Goal: Check status

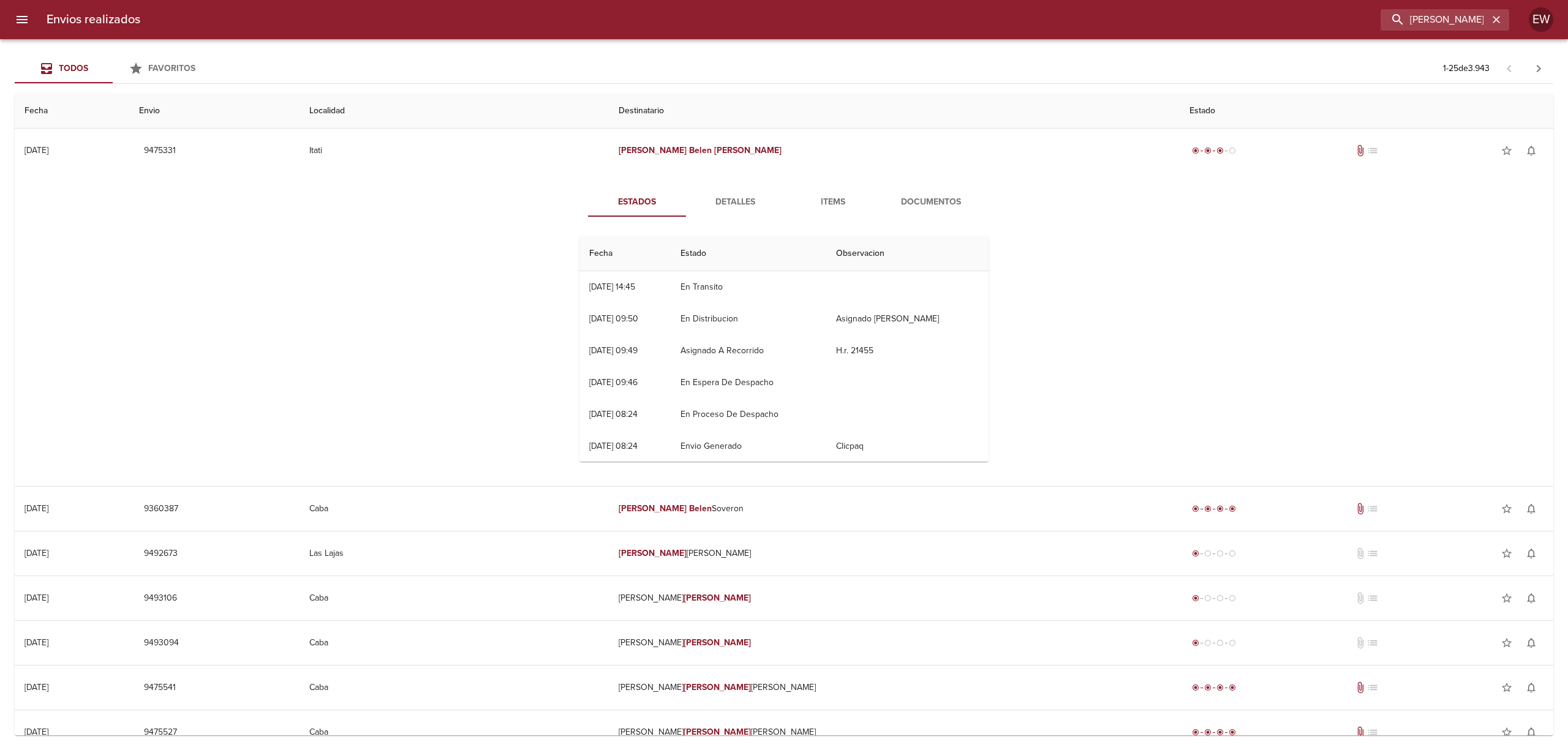
click at [719, 210] on button "Detalles" at bounding box center [734, 201] width 98 height 29
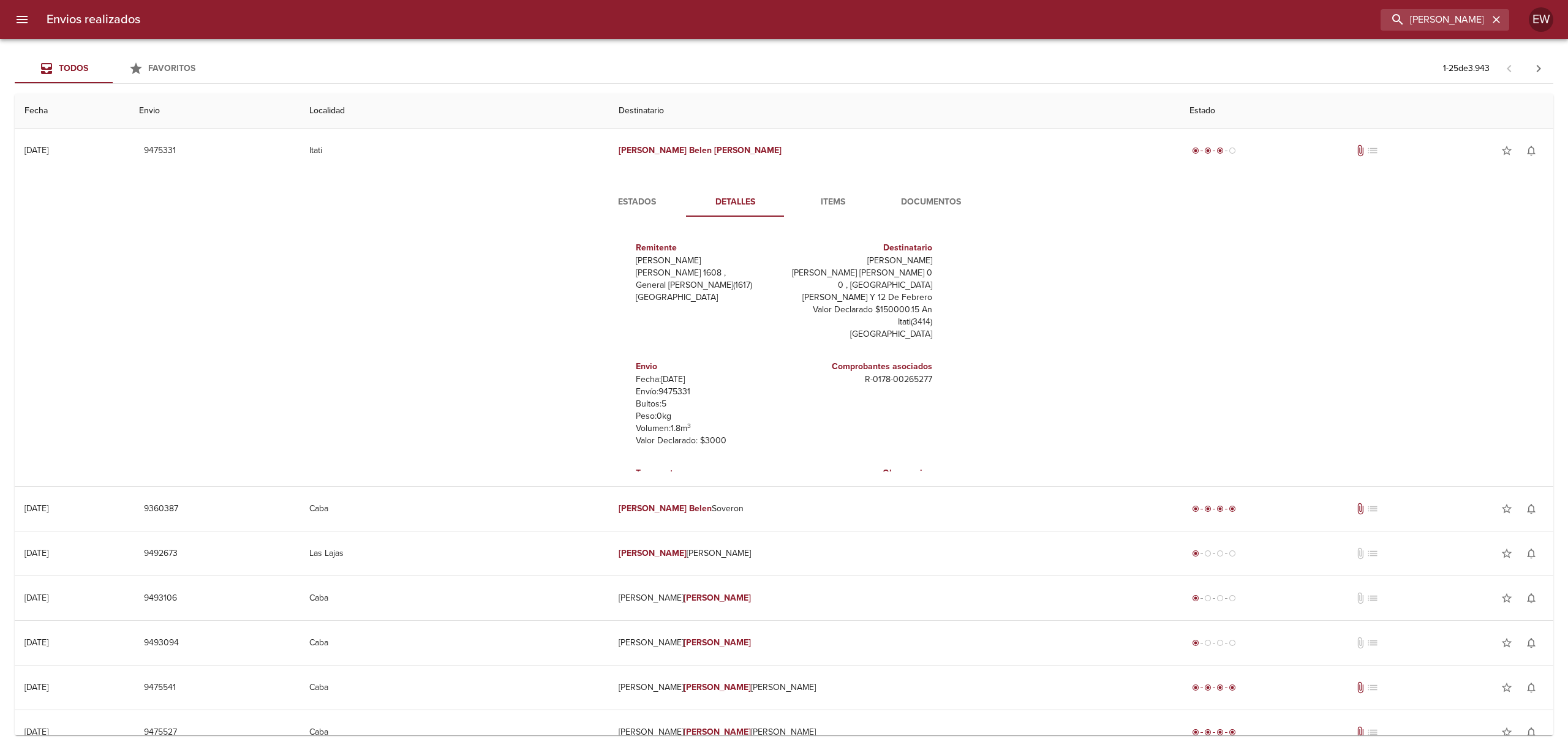
scroll to position [18, 0]
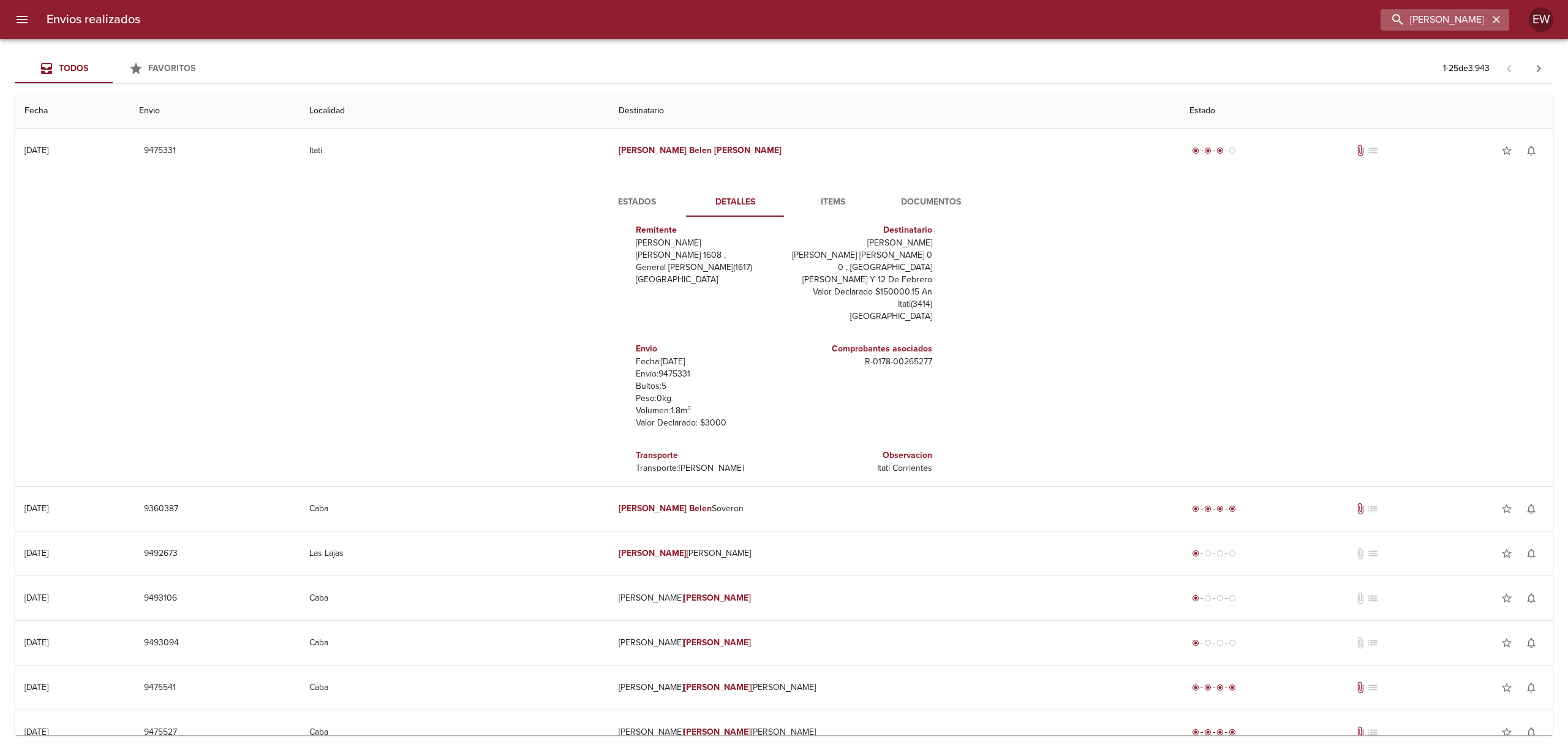
click at [1492, 20] on icon "button" at bounding box center [1497, 19] width 13 height 13
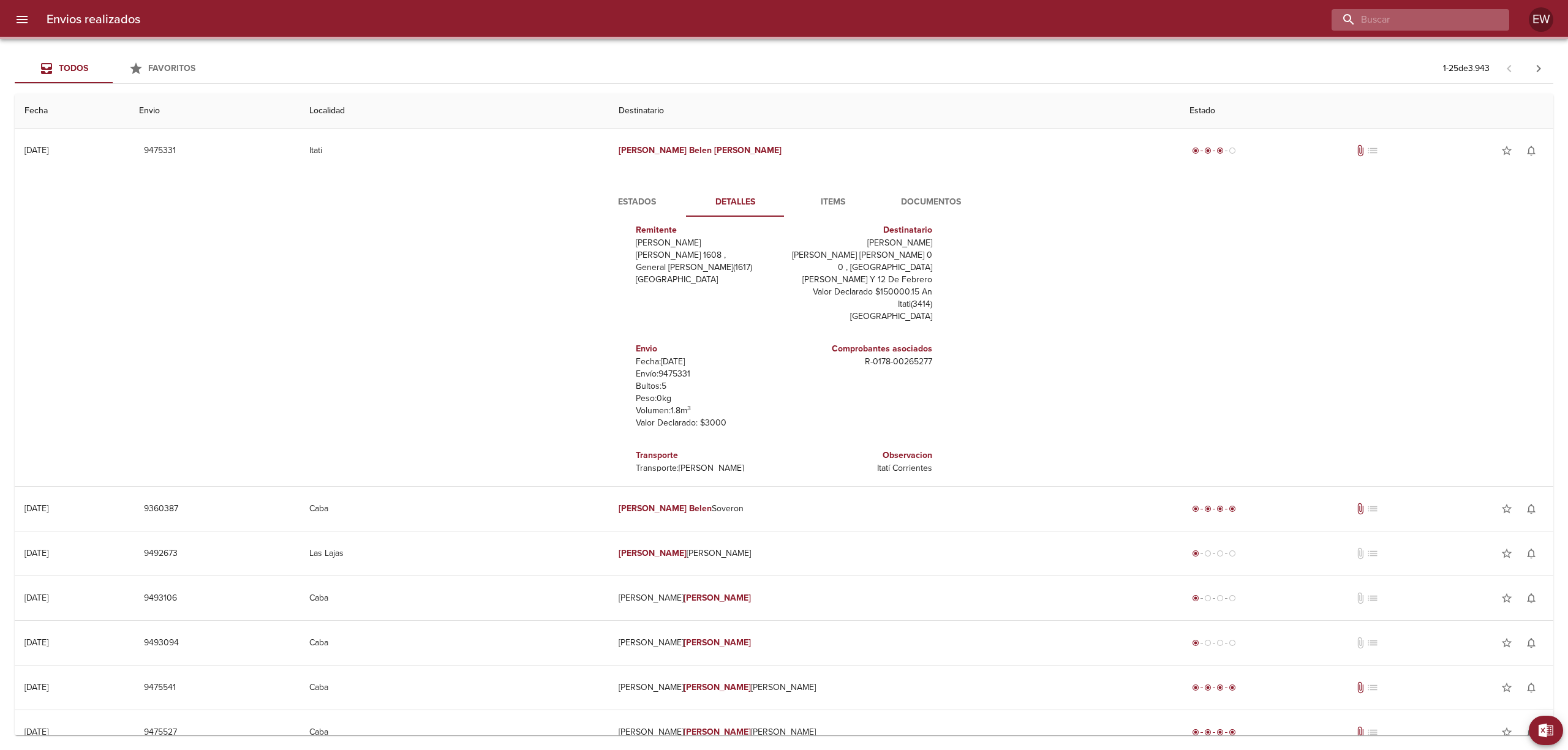
click at [1450, 21] on input "buscar" at bounding box center [1410, 20] width 157 height 22
paste input "[PERSON_NAME]"
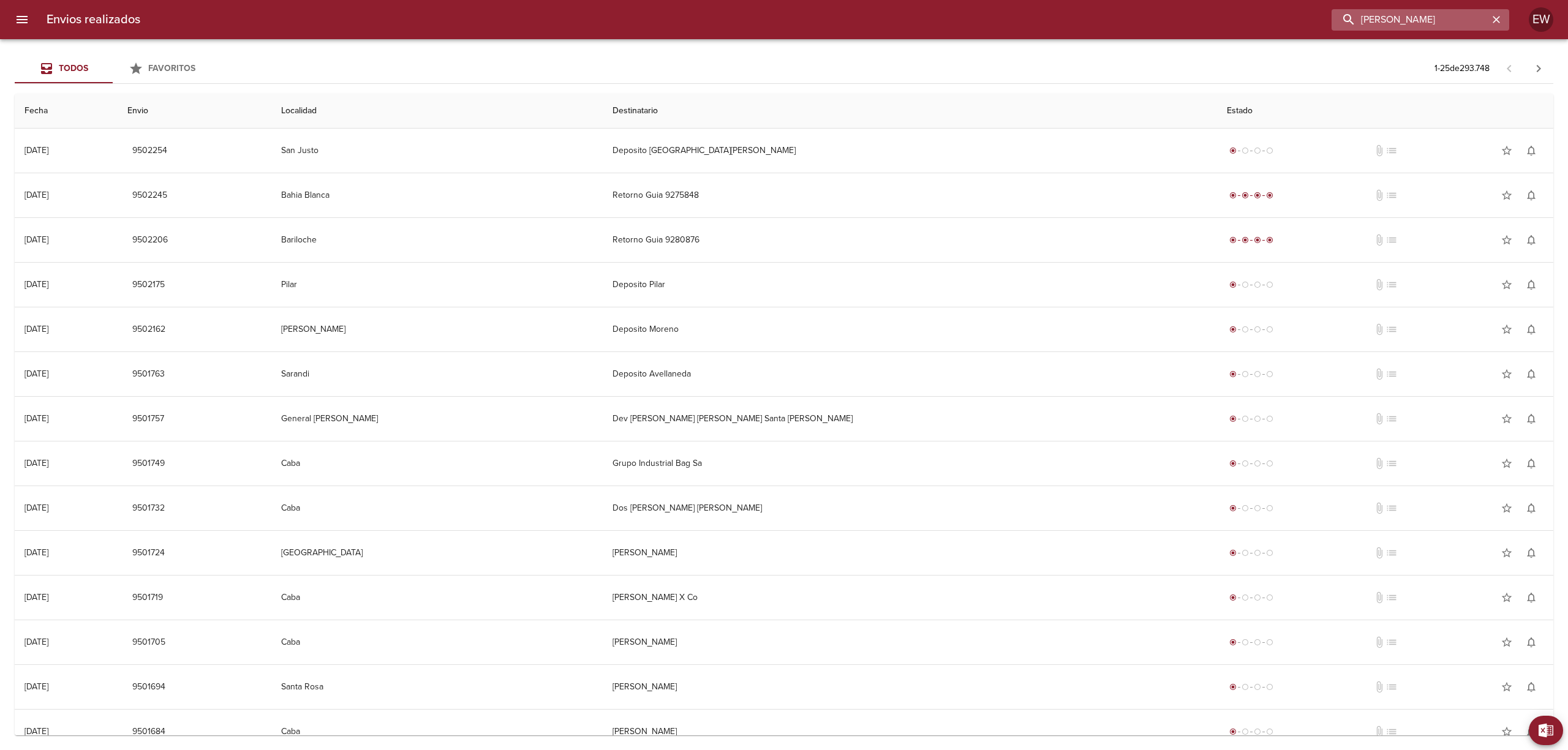
scroll to position [0, 3]
type input "[PERSON_NAME]"
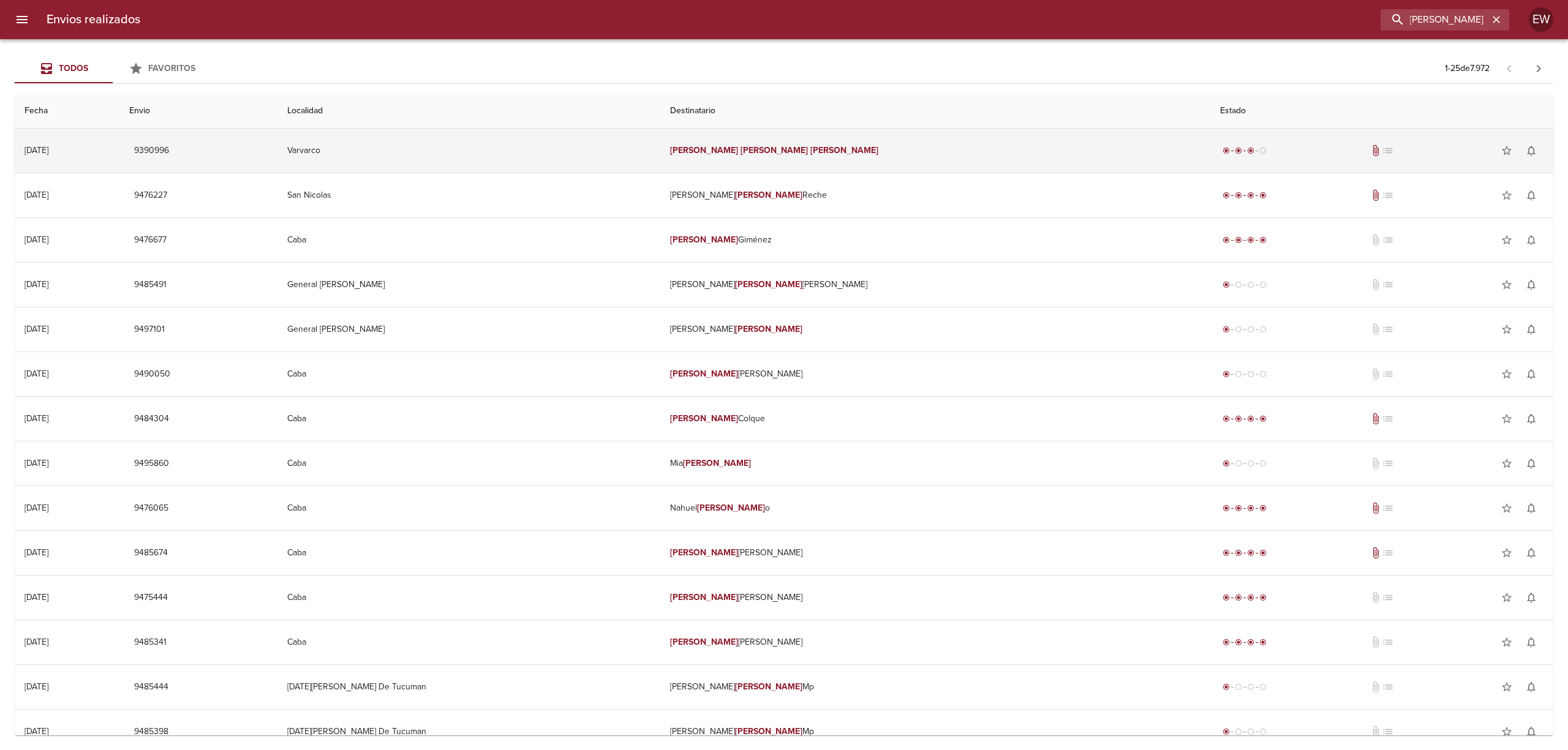
click at [1071, 151] on td "[PERSON_NAME]" at bounding box center [935, 150] width 550 height 44
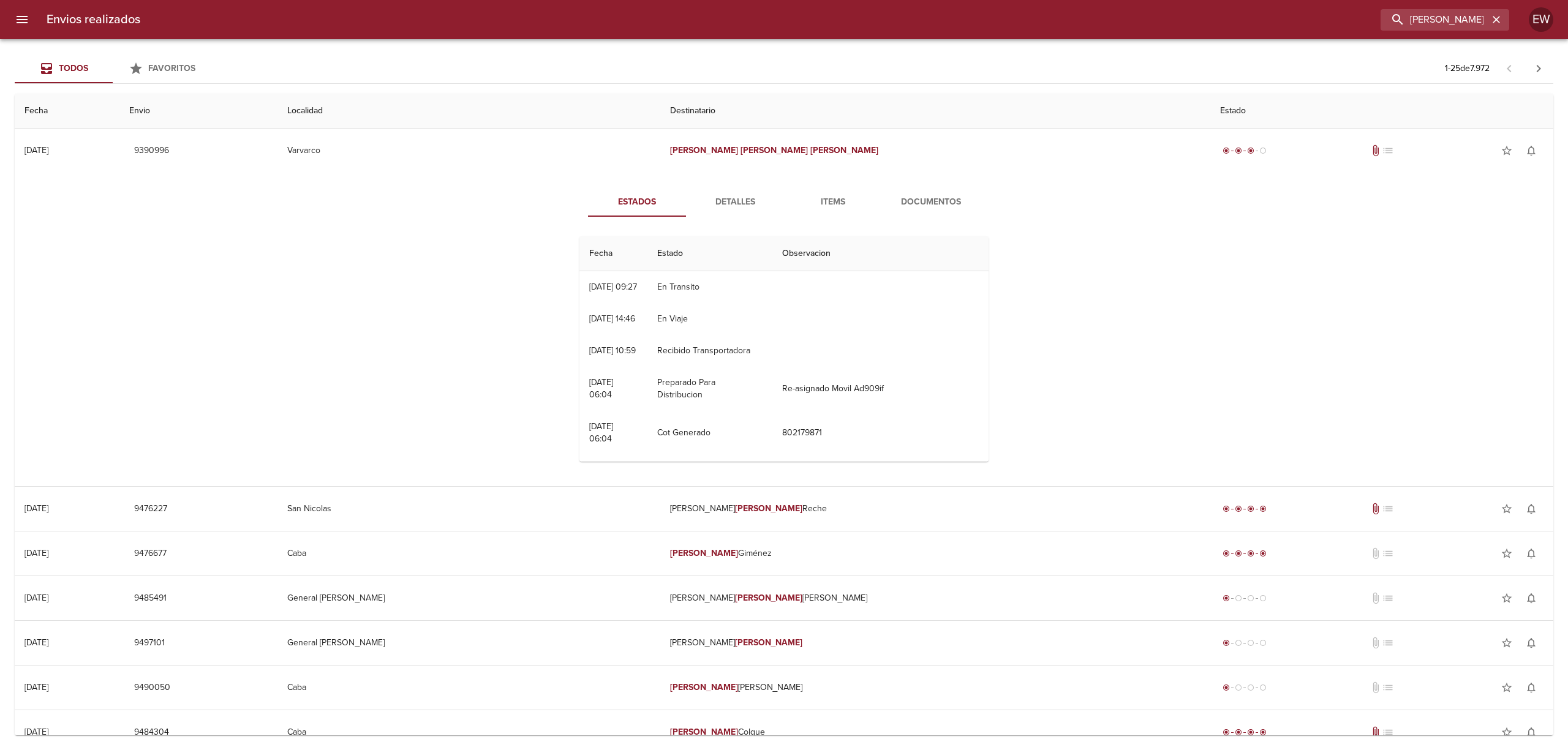
click at [718, 204] on span "Detalles" at bounding box center [734, 202] width 83 height 15
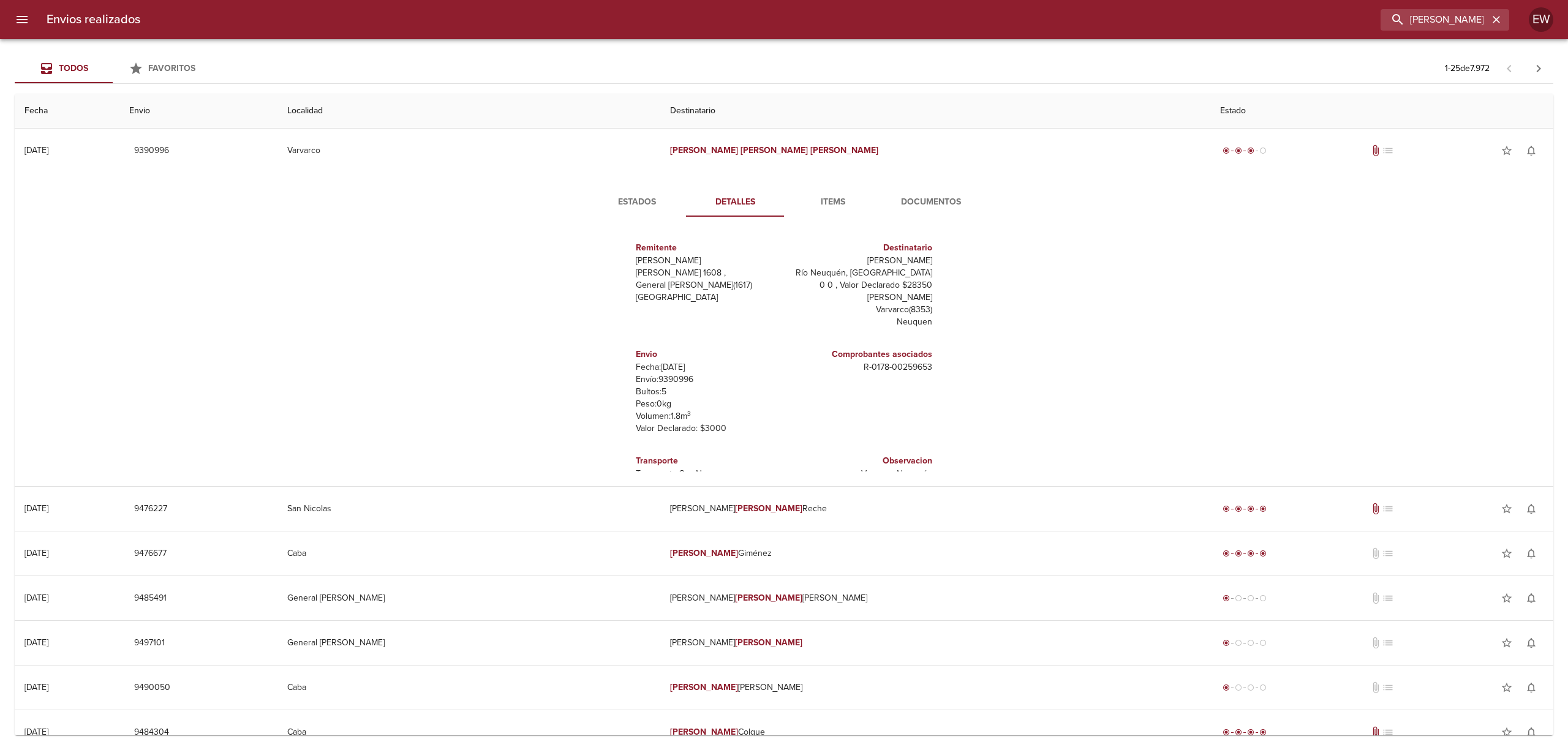
scroll to position [42, 0]
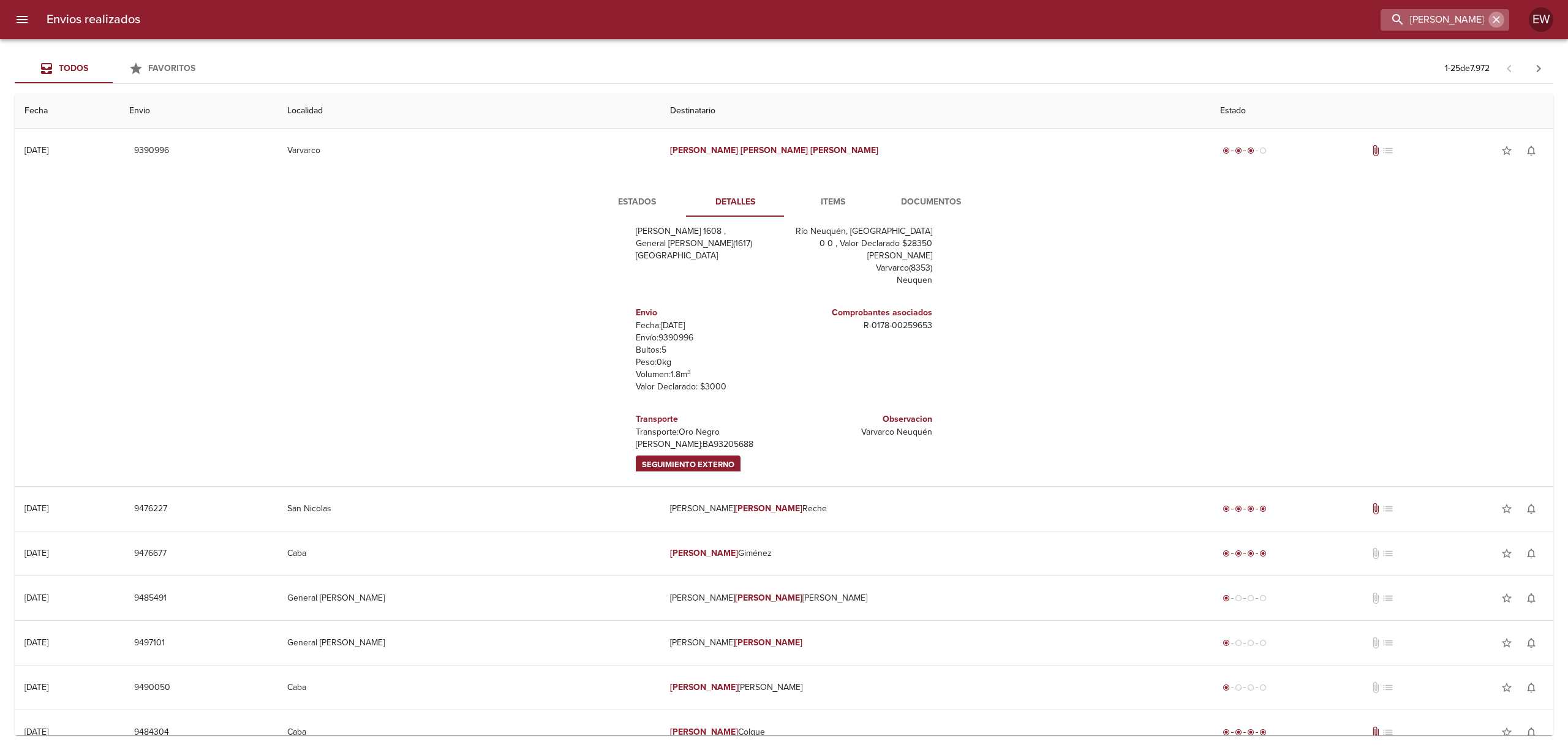
click at [1492, 18] on icon "button" at bounding box center [1497, 19] width 13 height 13
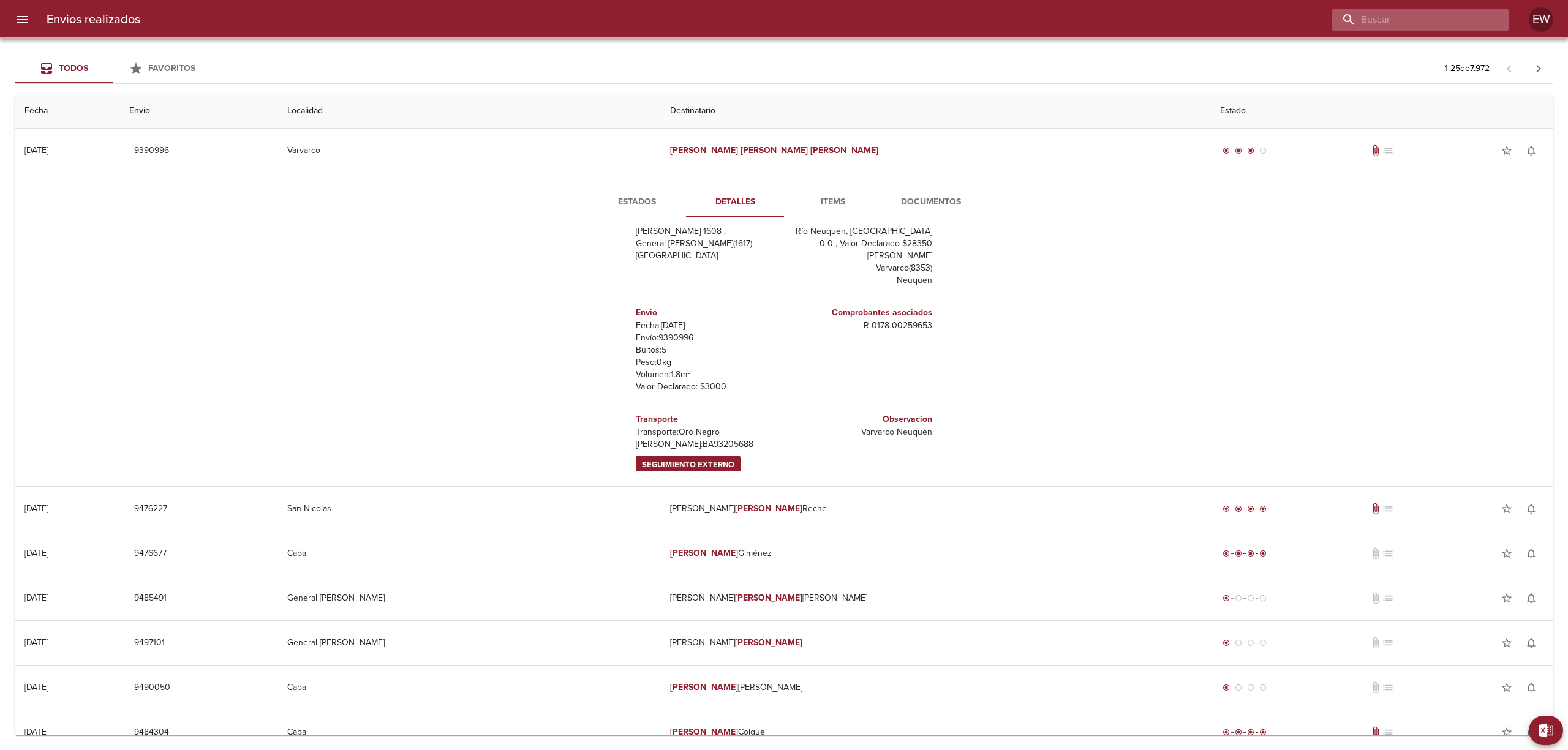
click at [1478, 18] on input "buscar" at bounding box center [1410, 20] width 157 height 22
paste input "[PERSON_NAME]"
type input "[PERSON_NAME]"
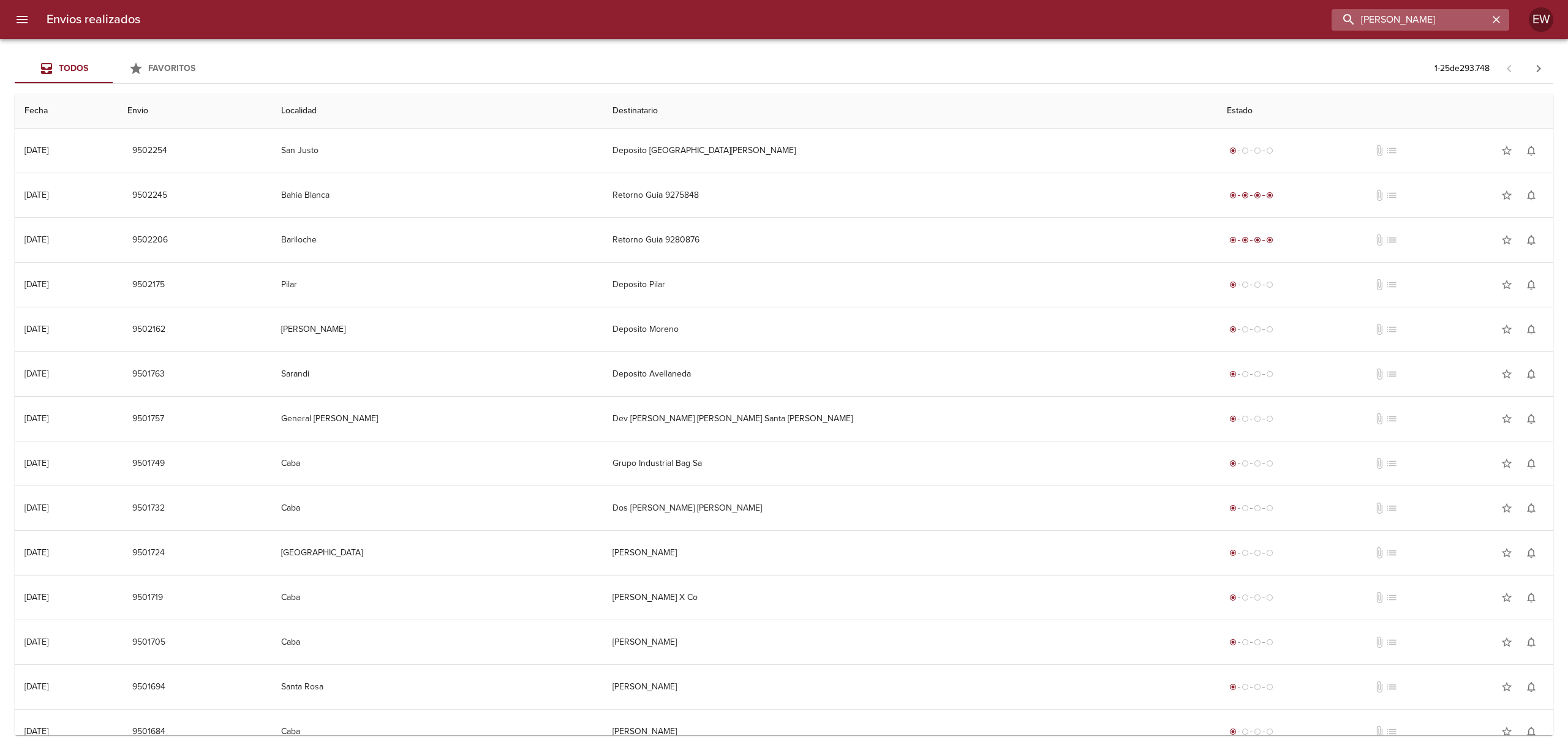
scroll to position [0, 0]
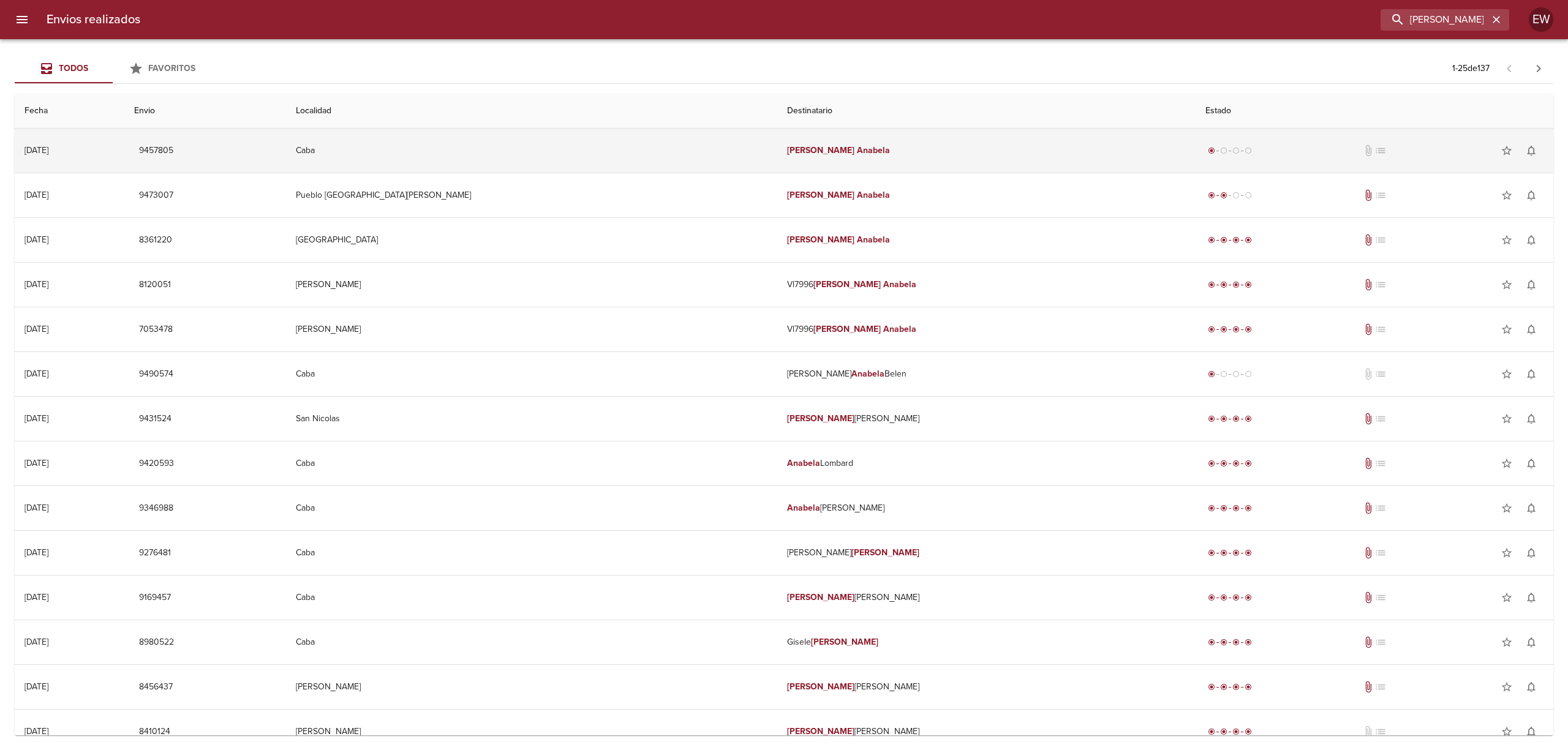
click at [960, 159] on td "[PERSON_NAME]" at bounding box center [986, 150] width 418 height 44
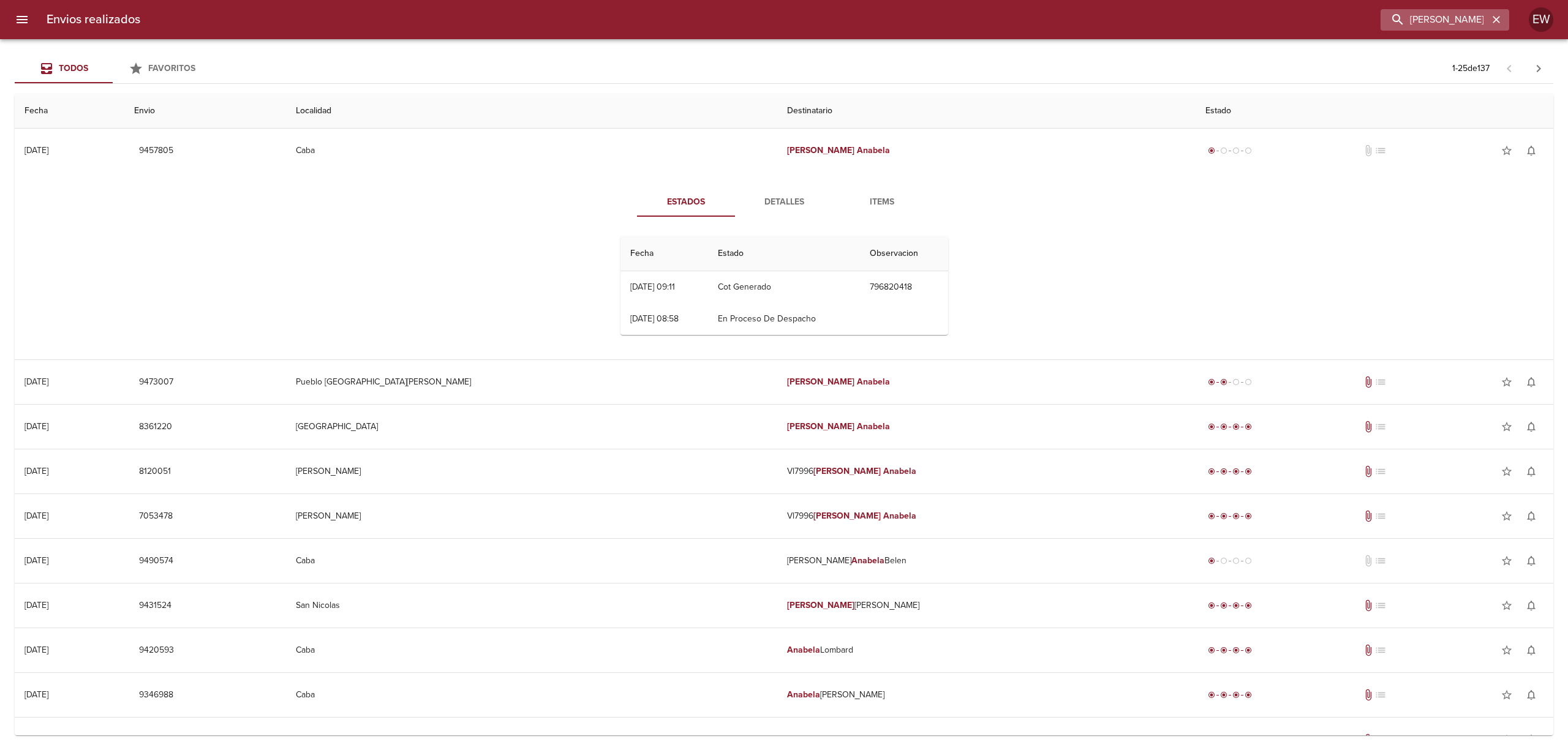
click at [1493, 18] on icon "button" at bounding box center [1497, 19] width 13 height 13
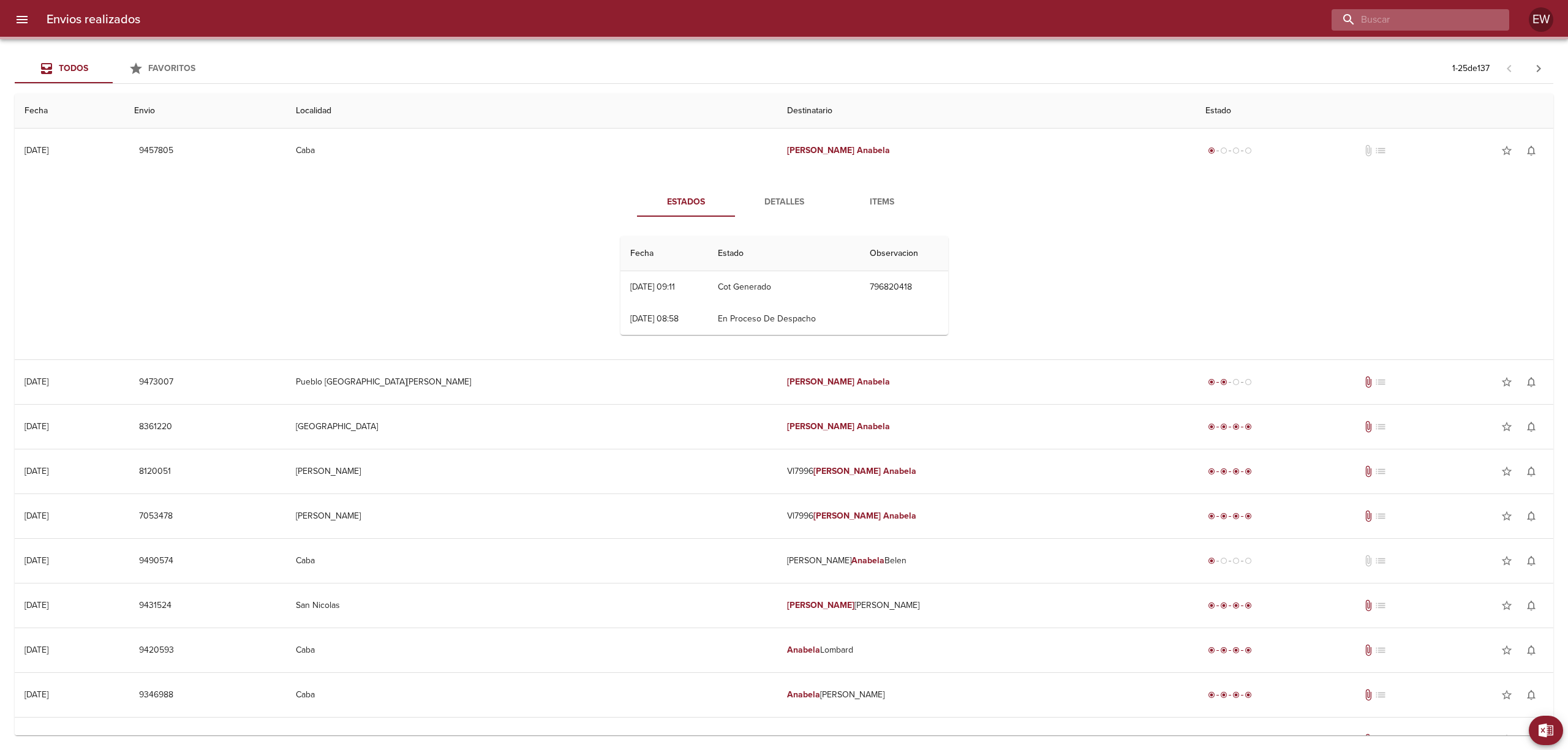
click at [1470, 19] on input "buscar" at bounding box center [1410, 20] width 157 height 22
paste input "[PERSON_NAME]"
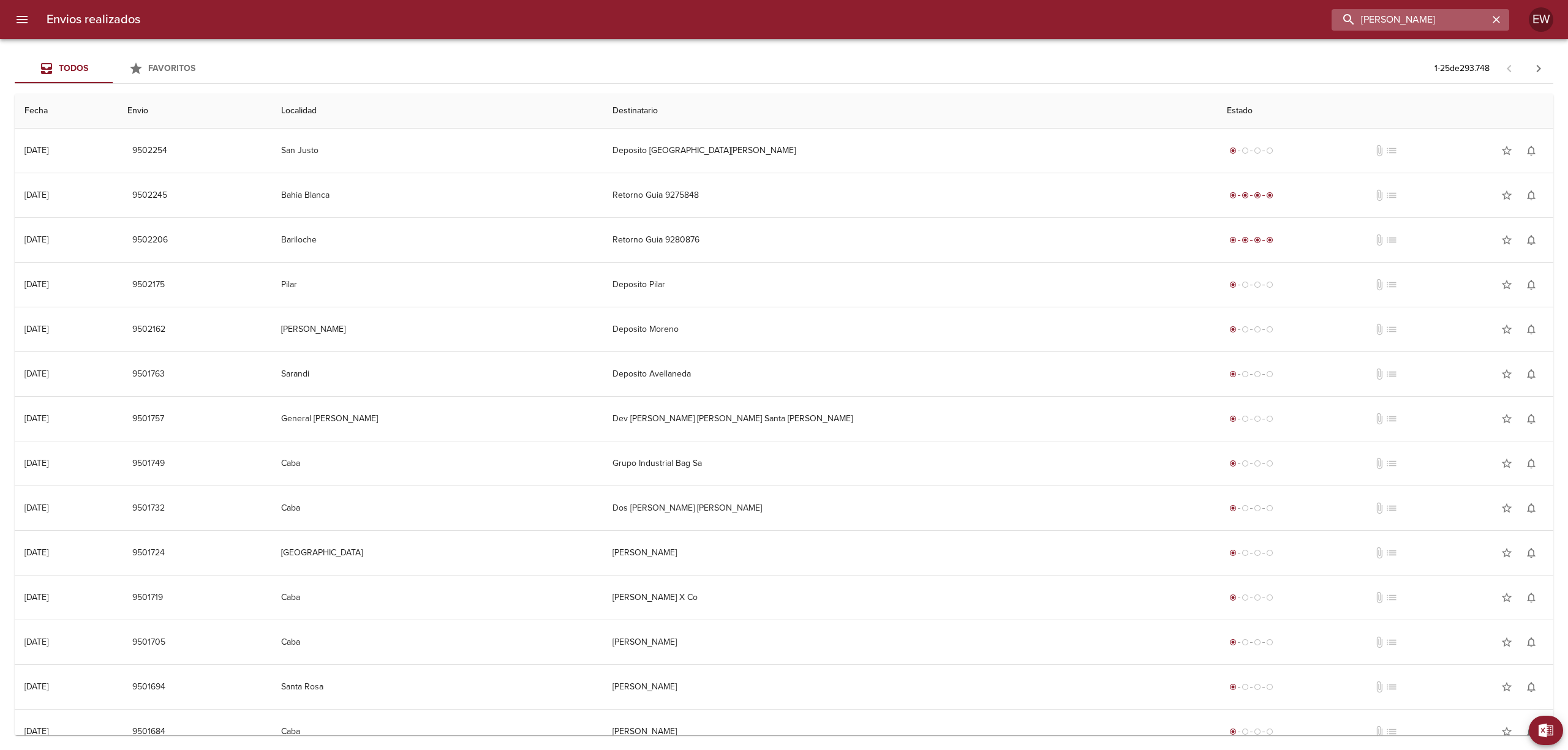
type input "[PERSON_NAME]"
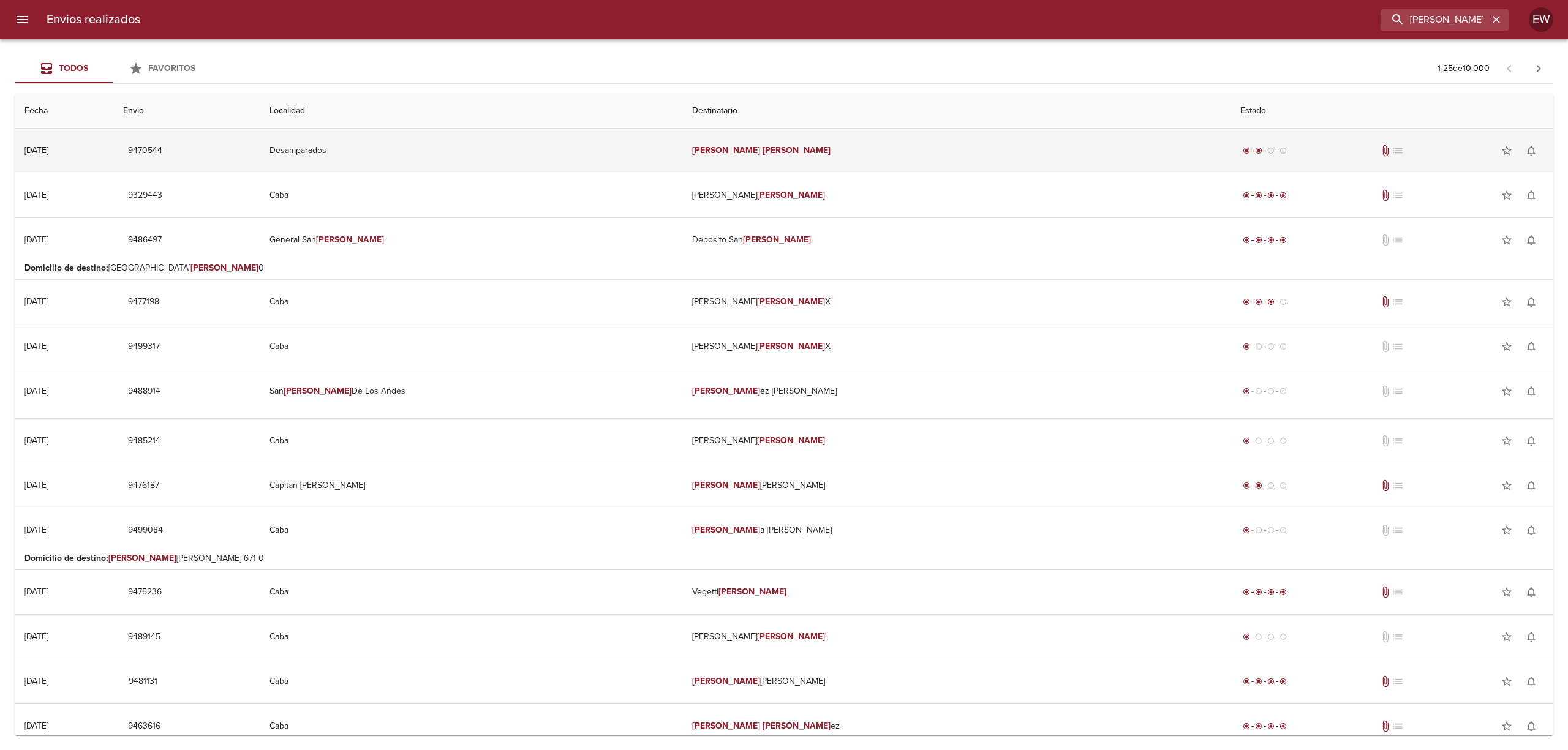
click at [872, 148] on td "[PERSON_NAME]" at bounding box center [956, 150] width 547 height 44
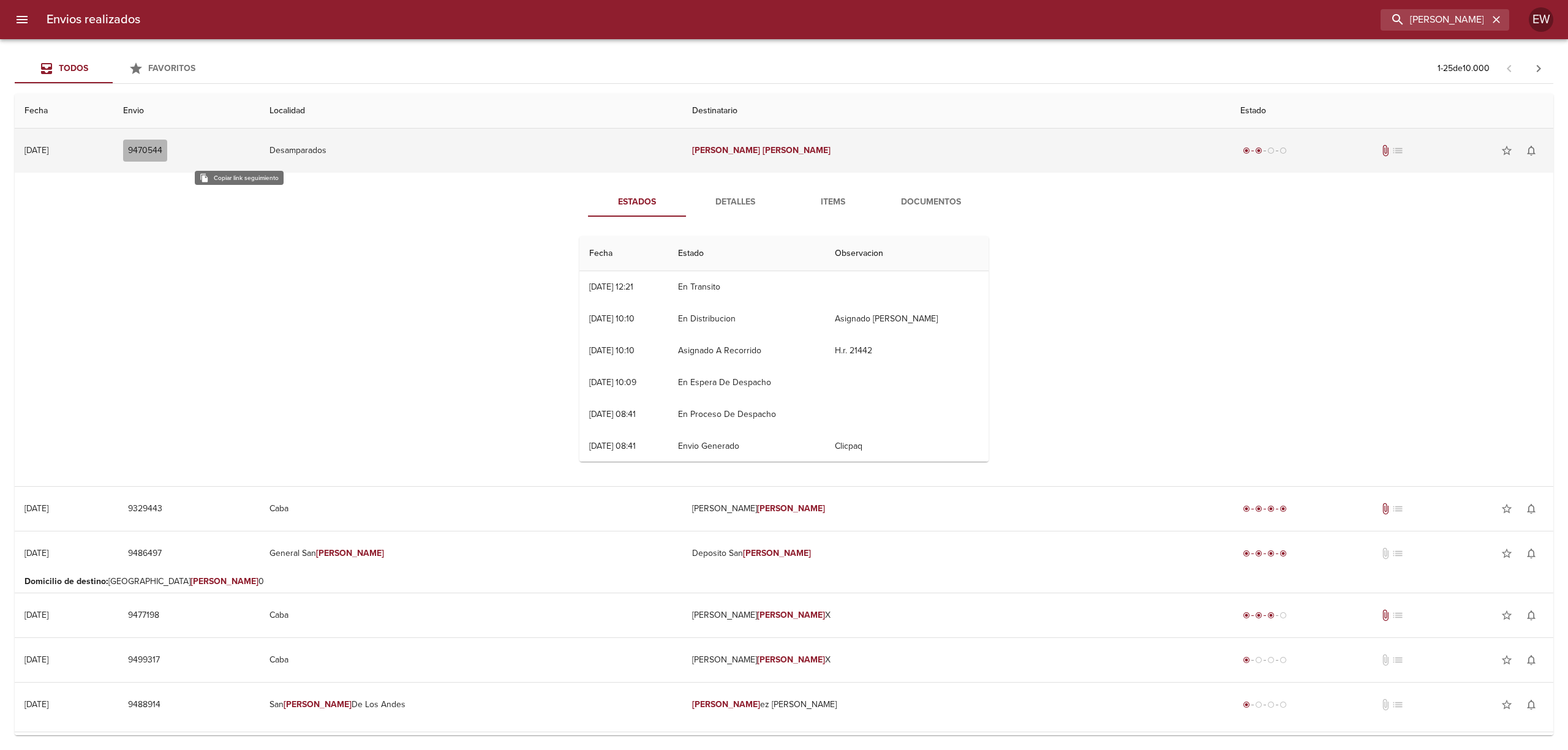
click at [162, 153] on span "9470544" at bounding box center [145, 151] width 34 height 15
